Goal: Task Accomplishment & Management: Use online tool/utility

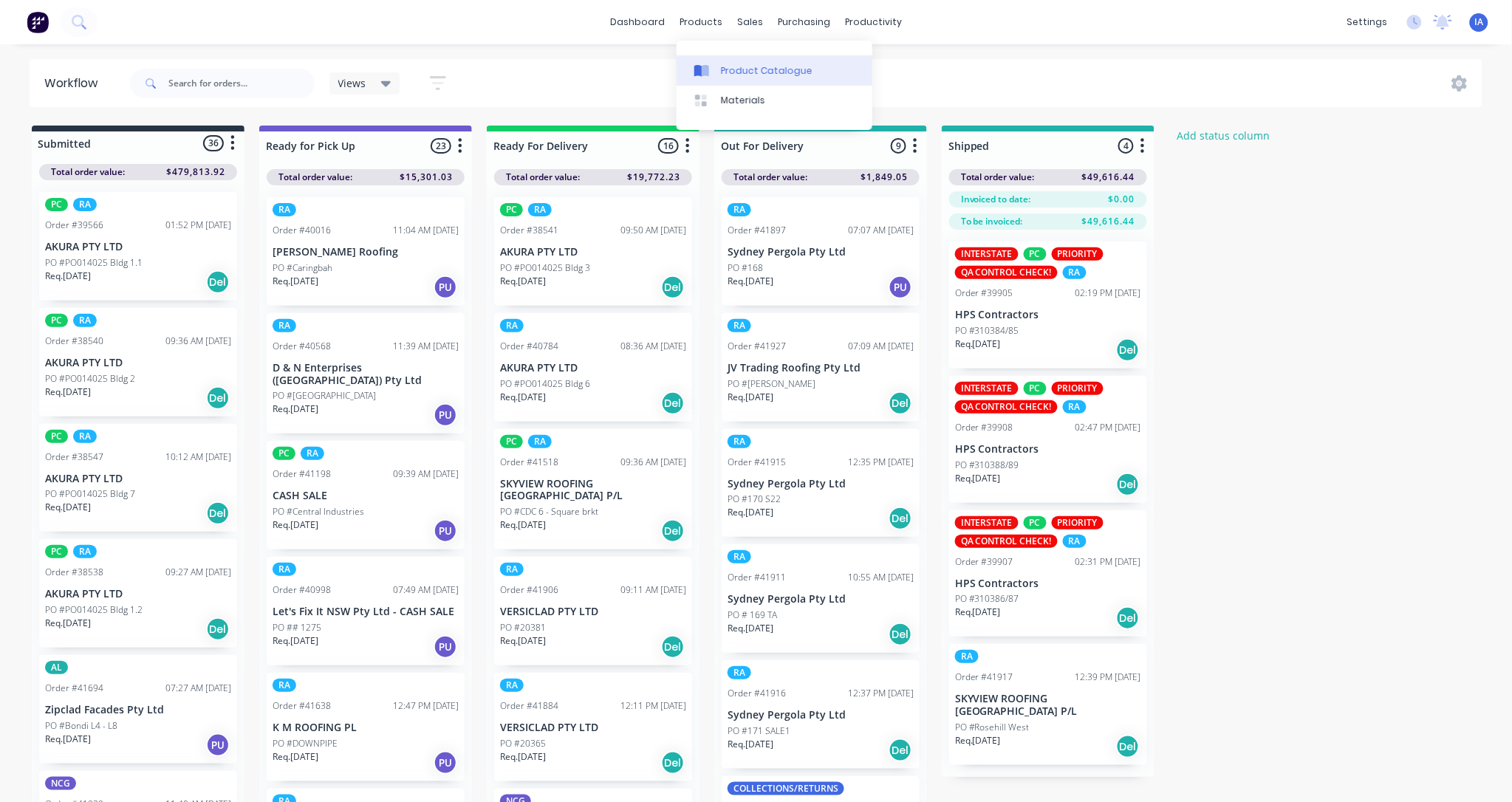
click at [752, 68] on div "Product Catalogue" at bounding box center [766, 70] width 92 height 13
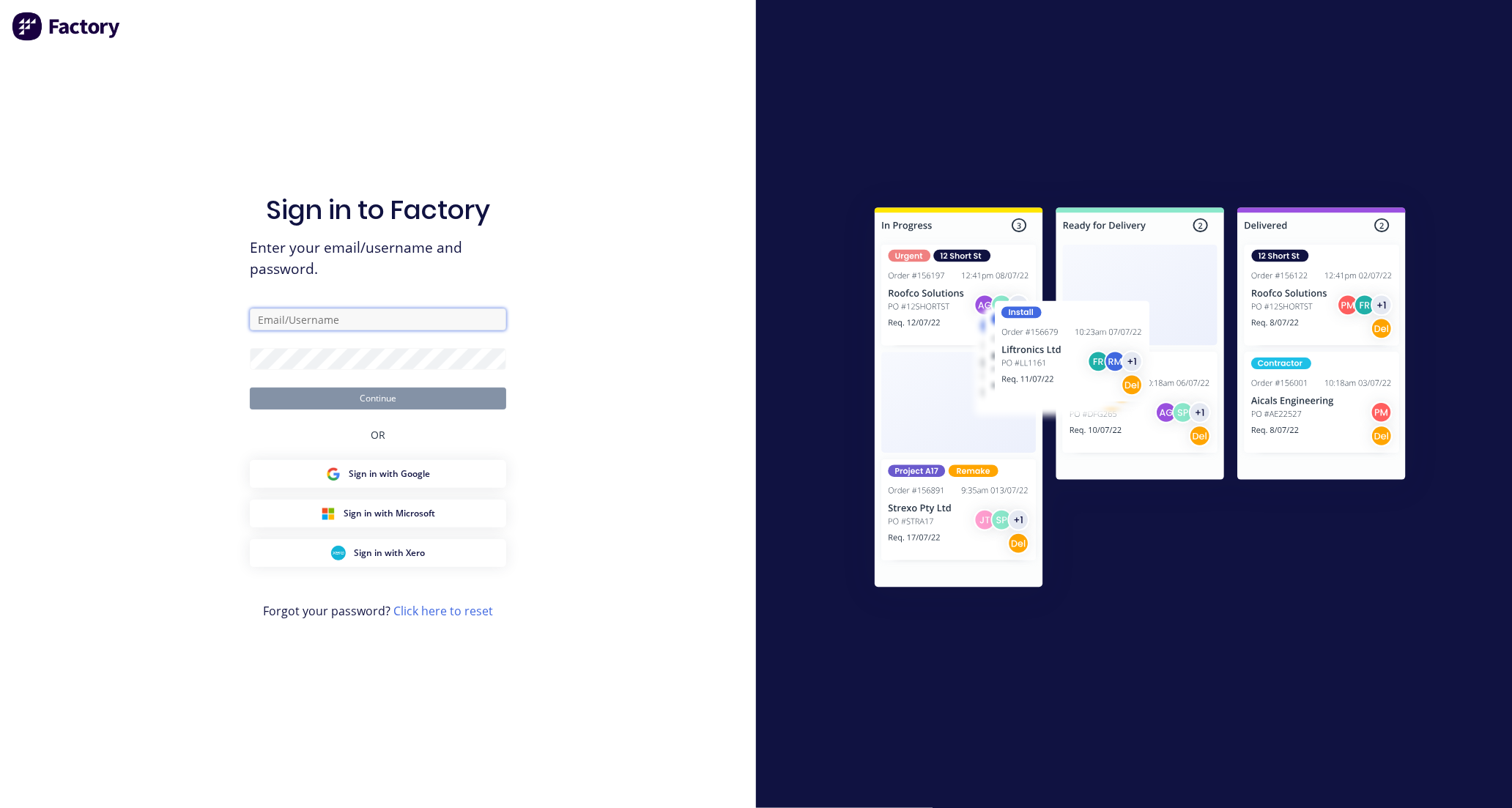
type input "[EMAIL_ADDRESS][DOMAIN_NAME]"
click at [437, 391] on button "Continue" at bounding box center [378, 398] width 256 height 22
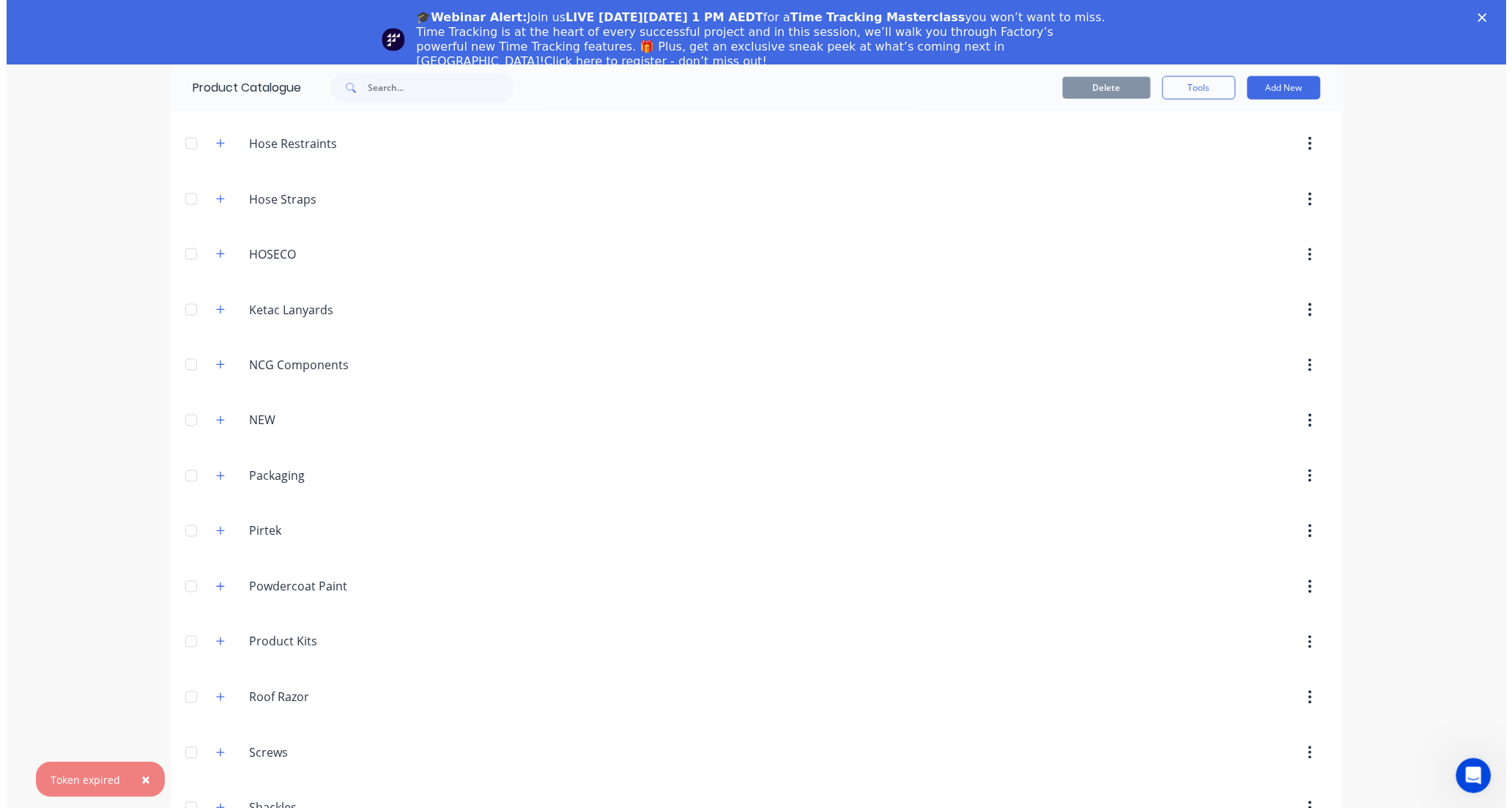
scroll to position [651, 0]
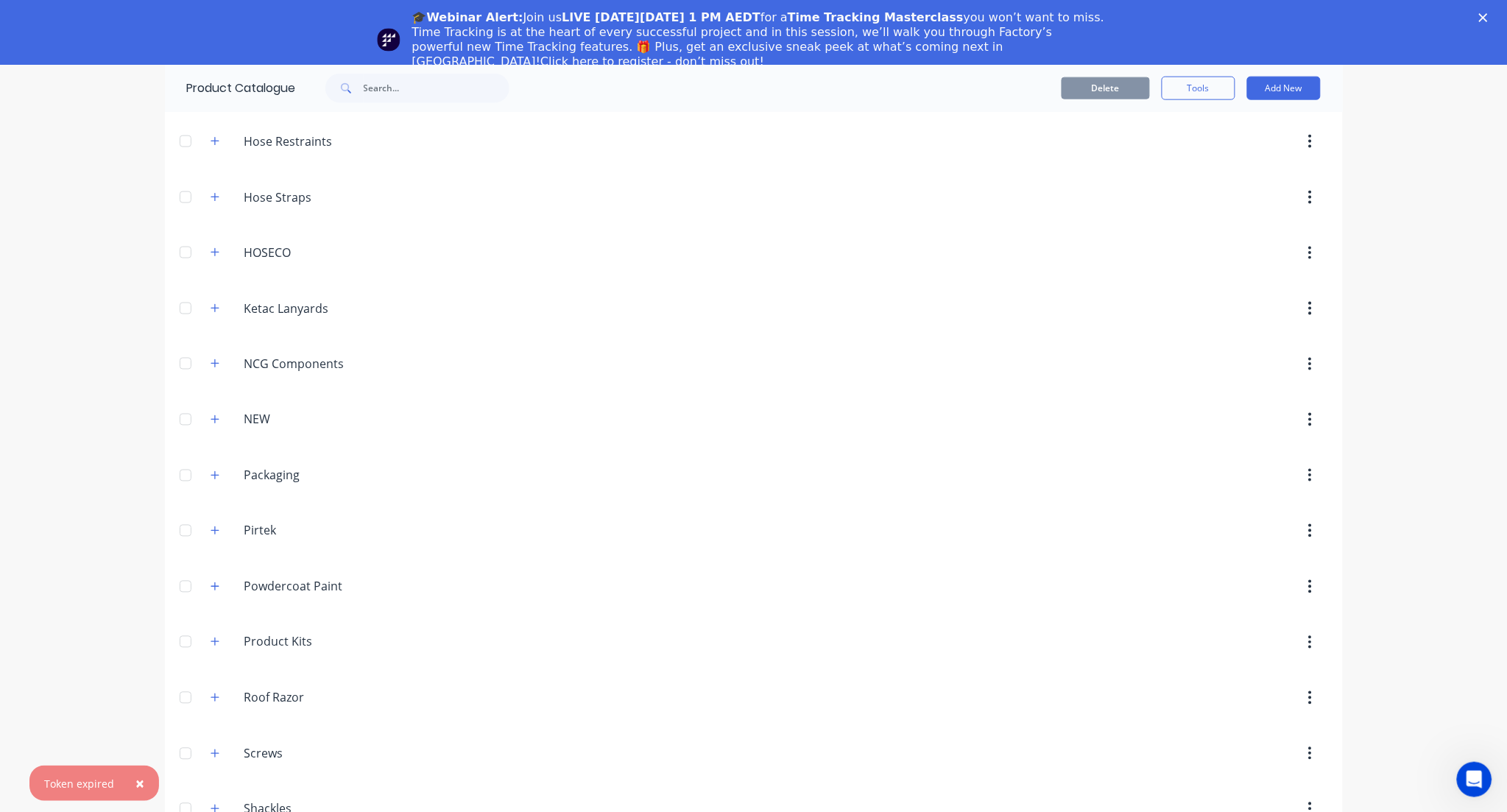
click at [1496, 11] on div "🎓Webinar Alert: Join us LIVE [DATE][DATE] 1 PM AEDT for a Time Tracking Masterc…" at bounding box center [754, 40] width 1507 height 68
click at [1487, 15] on icon "Close" at bounding box center [1483, 18] width 9 height 9
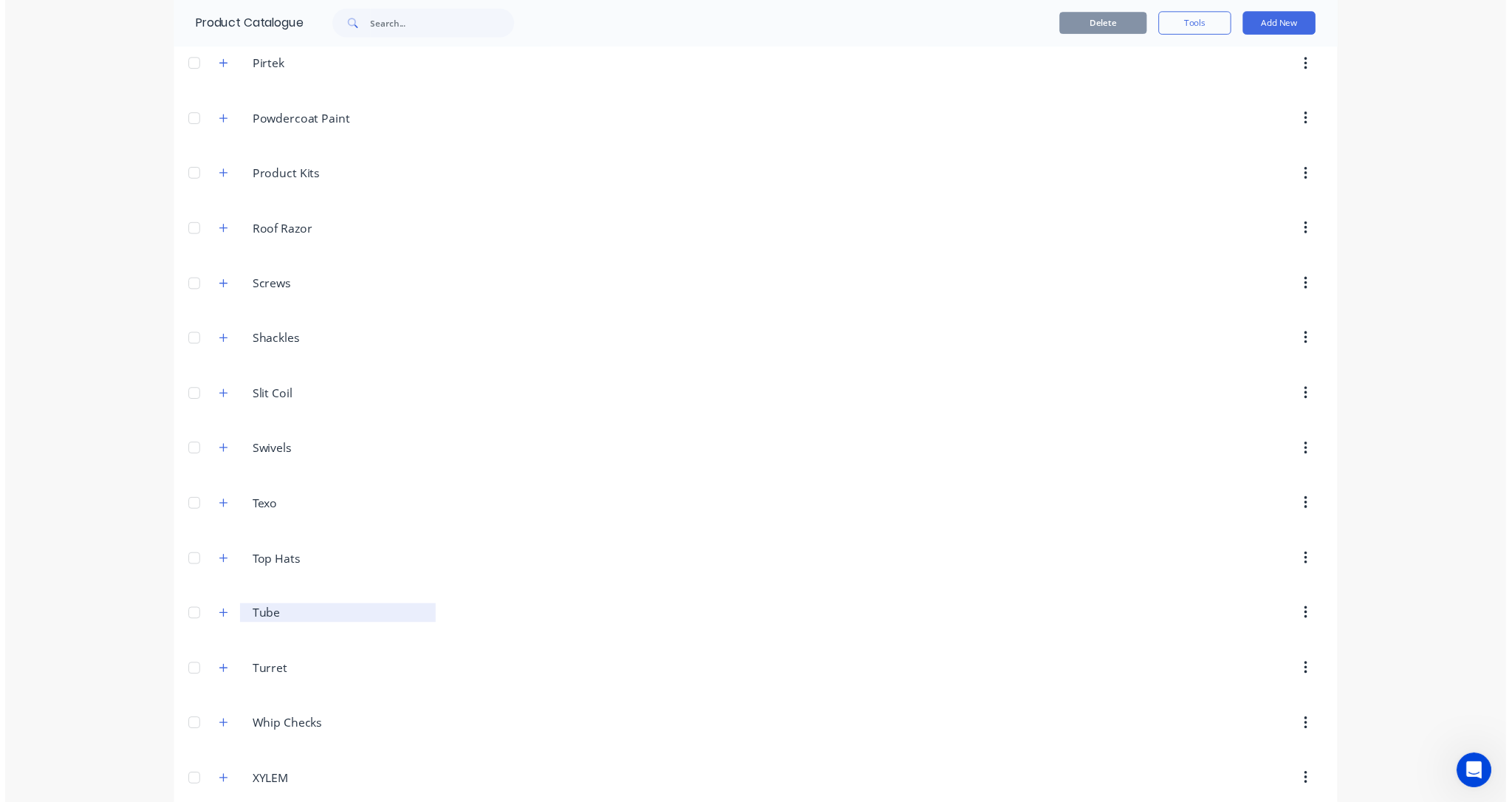
scroll to position [1066, 0]
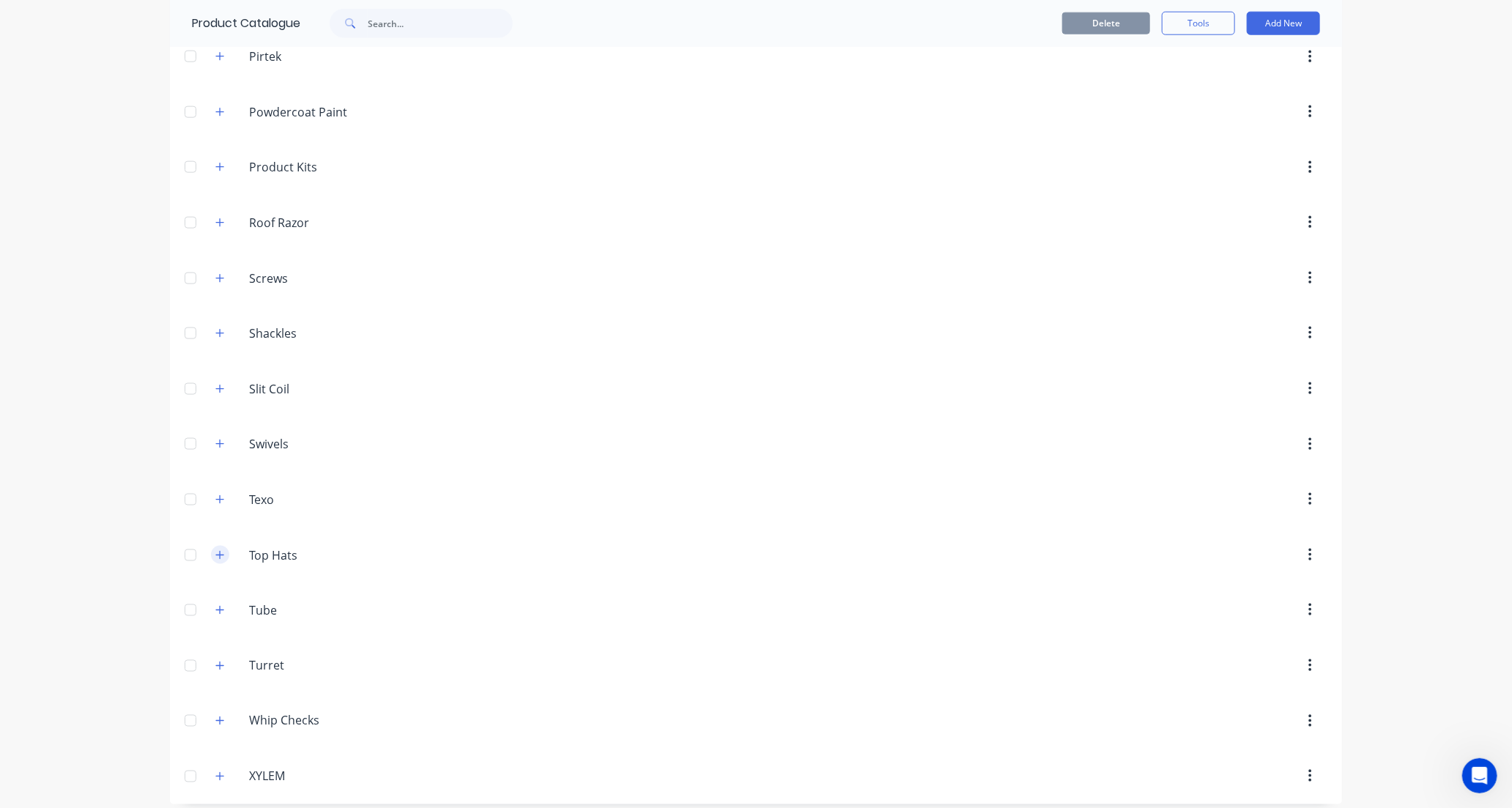
click at [216, 560] on icon "button" at bounding box center [220, 555] width 9 height 11
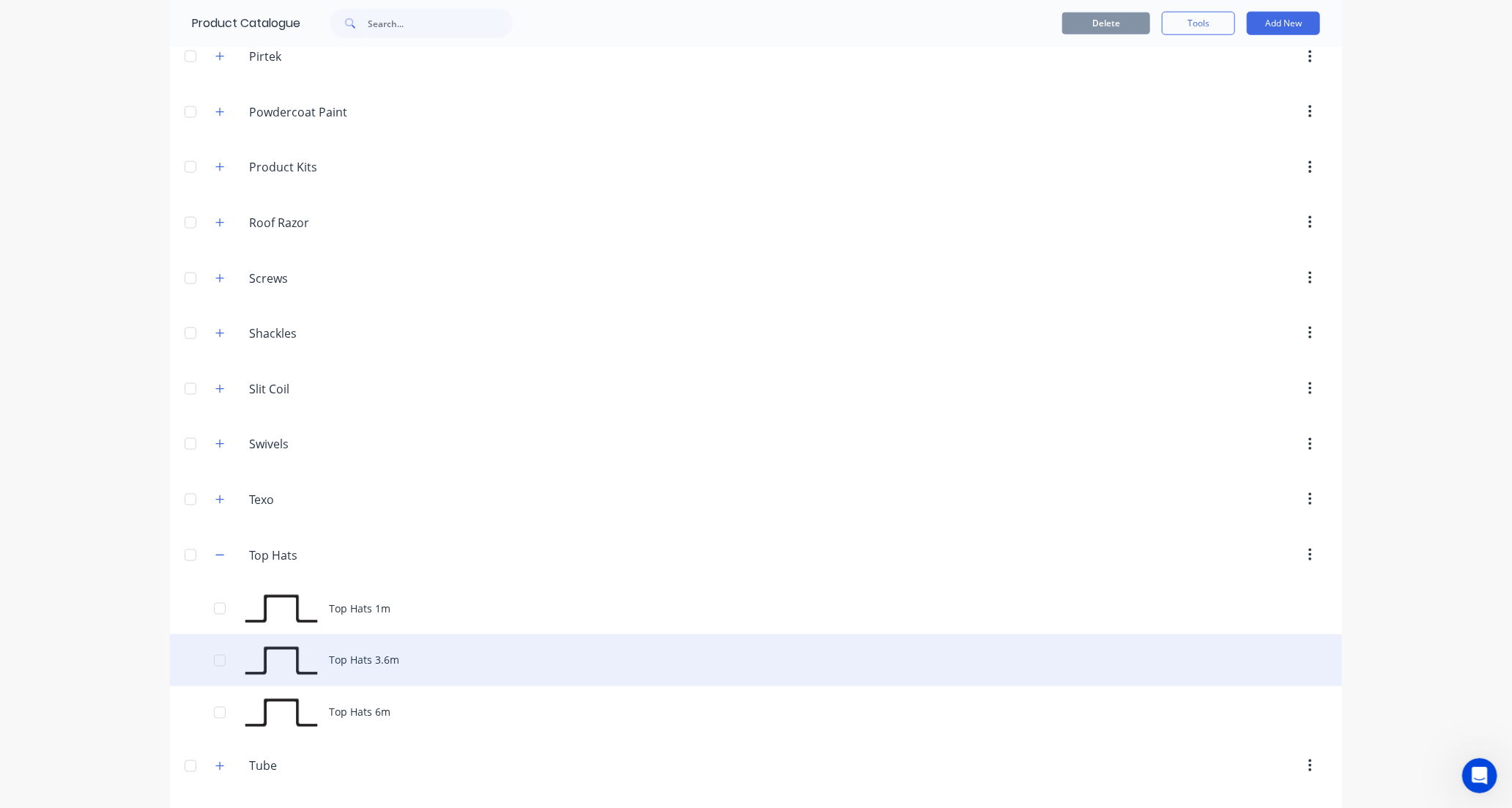
click at [480, 664] on div "Top Hats 3.6m" at bounding box center [755, 659] width 1172 height 52
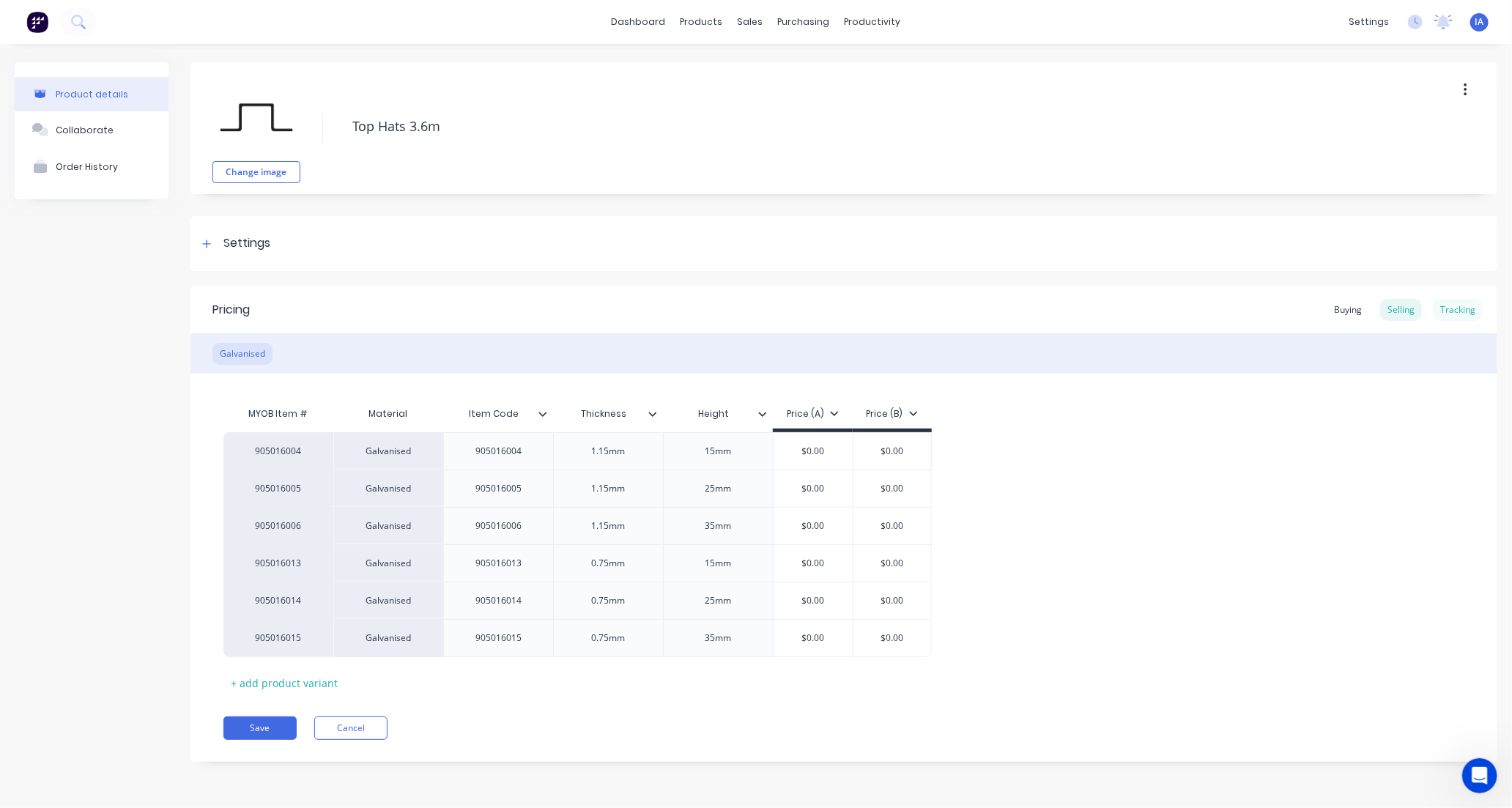
click at [1457, 306] on div "Tracking" at bounding box center [1457, 309] width 50 height 22
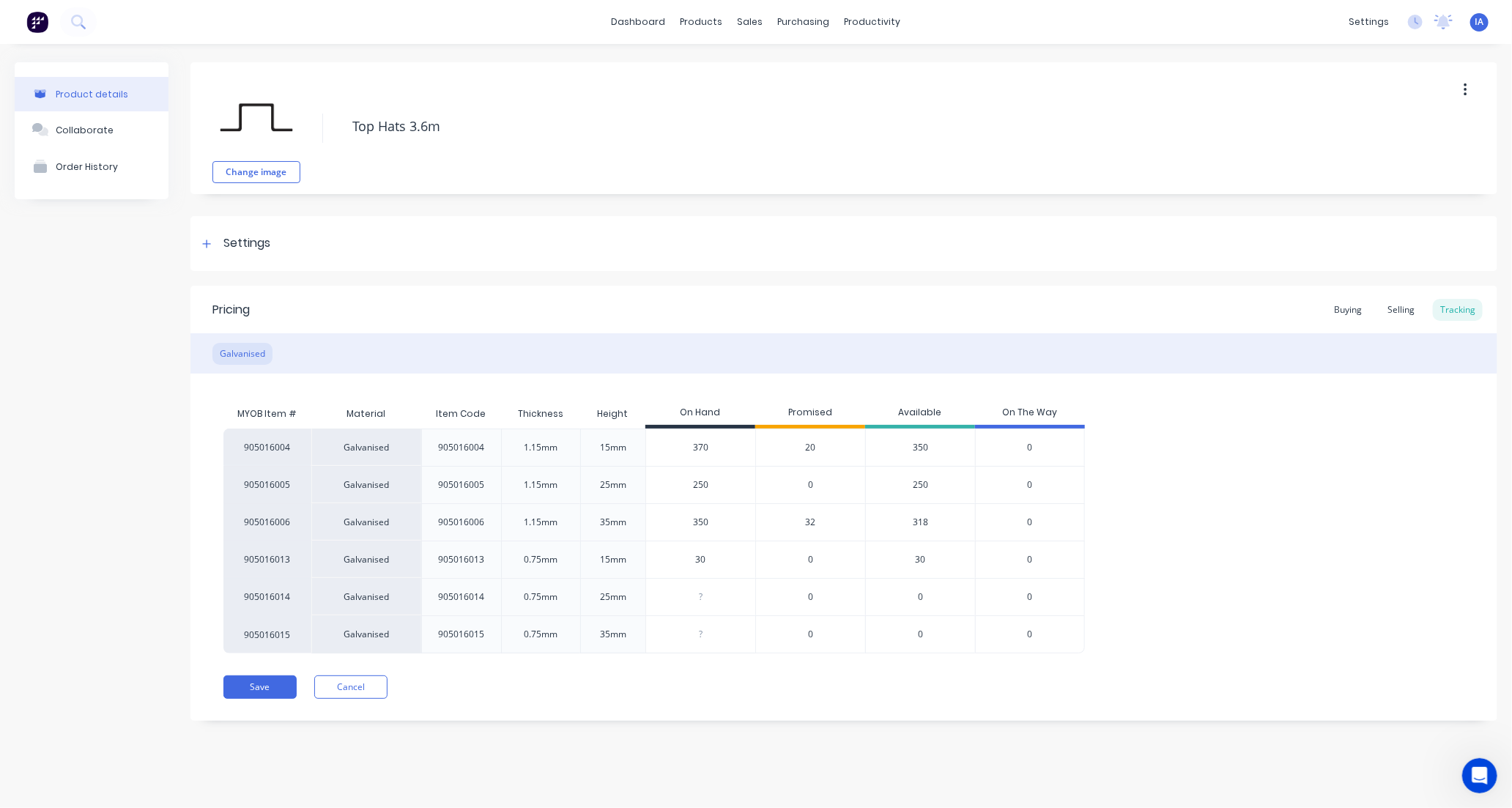
click at [697, 520] on input "350" at bounding box center [700, 522] width 109 height 13
type input "332"
click at [1394, 530] on div "905016004 Galvanised 905016004 1.15mm 15mm 370 20 350 0 905016005 Galvanised 90…" at bounding box center [844, 541] width 1241 height 225
click at [260, 691] on button "Save" at bounding box center [260, 687] width 73 height 24
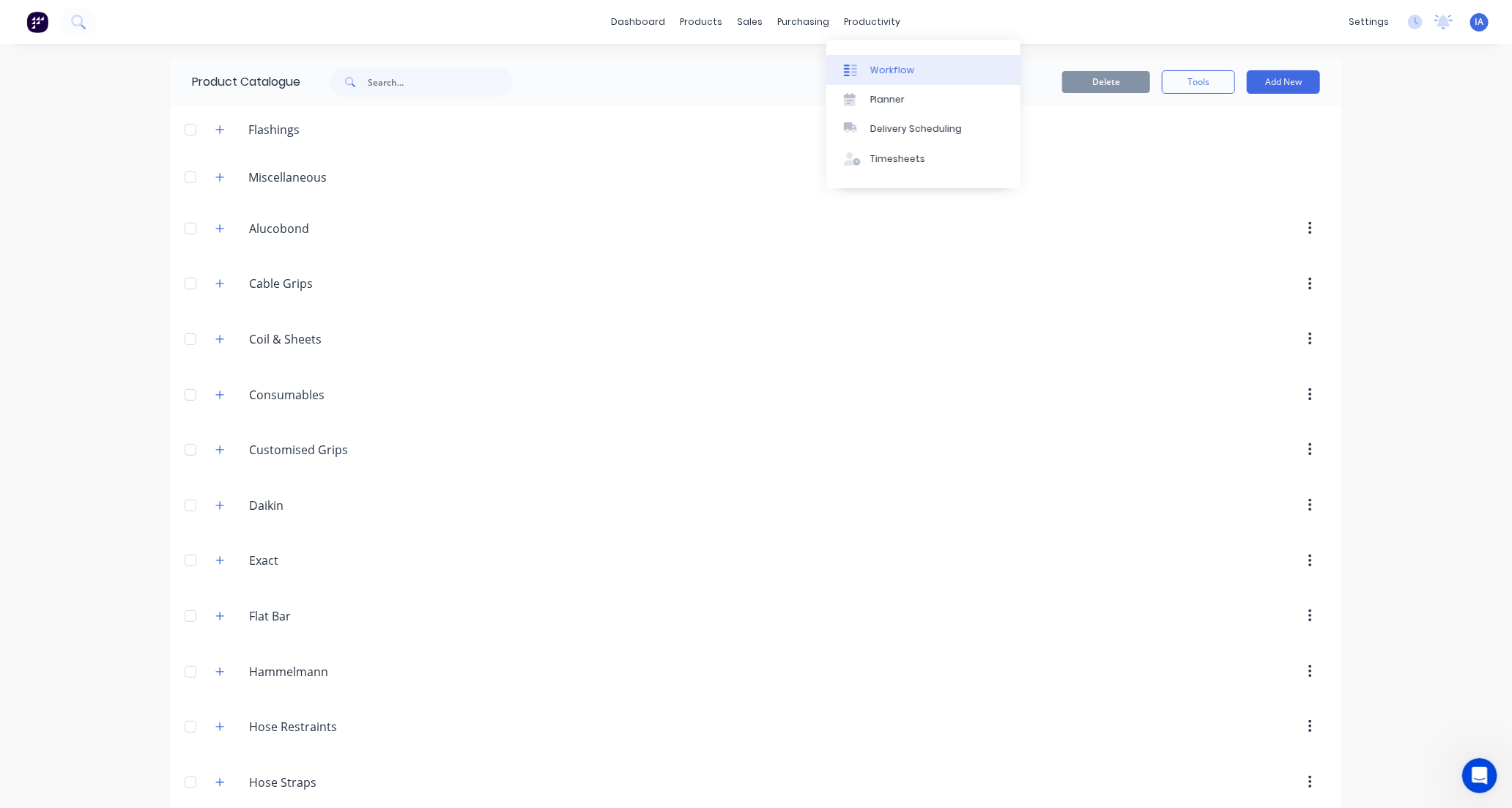
click at [914, 66] on link "Workflow" at bounding box center [923, 69] width 195 height 29
